Goal: Transaction & Acquisition: Purchase product/service

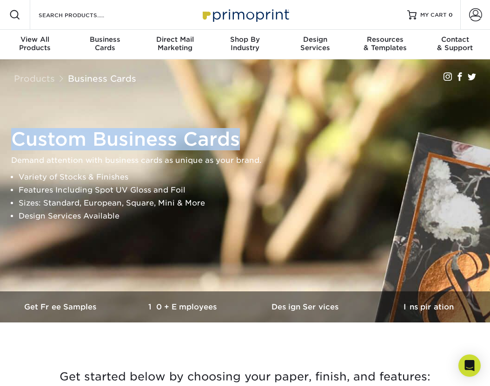
click at [246, 126] on div "Custom Business Cards Demand attention with business cards as unique as your br…" at bounding box center [245, 175] width 490 height 232
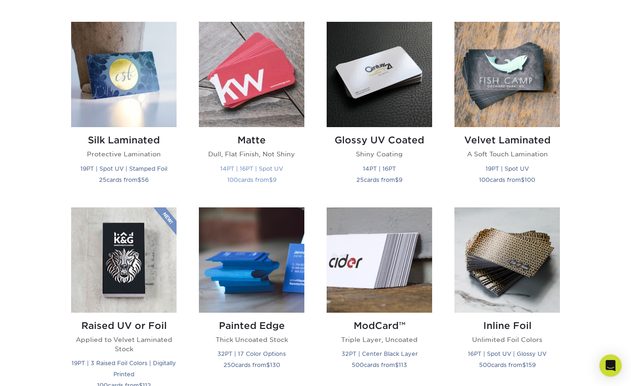
scroll to position [418, 0]
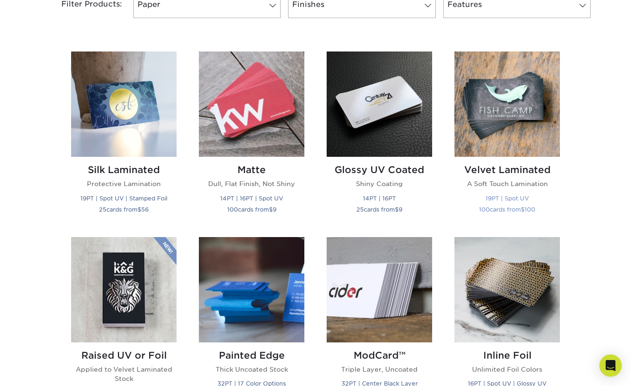
click at [489, 127] on img at bounding box center [506, 104] width 105 height 105
